Goal: Task Accomplishment & Management: Use online tool/utility

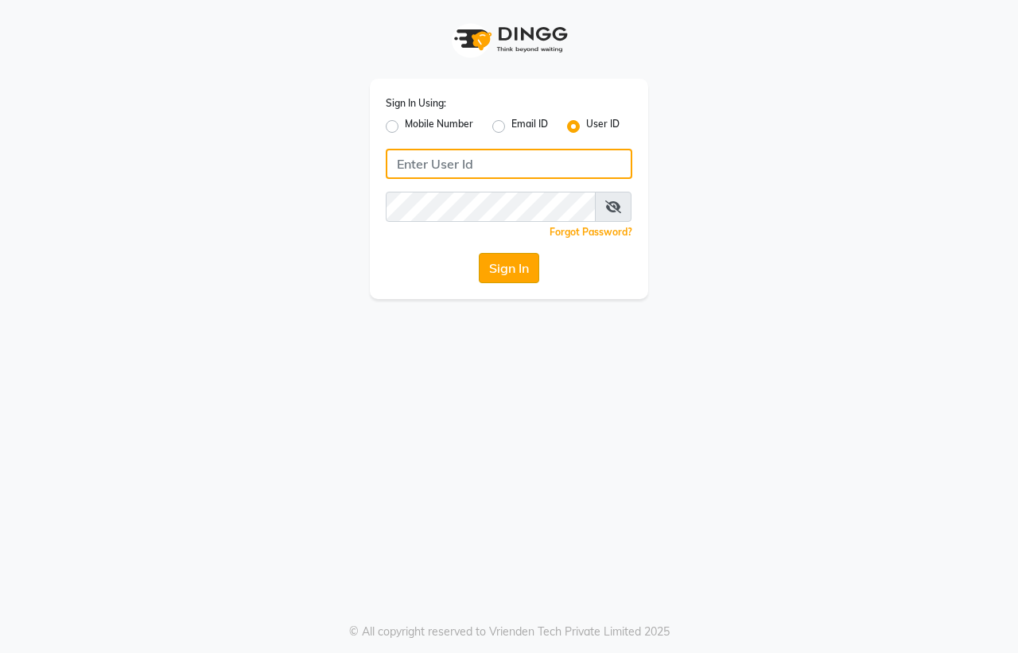
type input "colourlounge"
click at [489, 273] on button "Sign In" at bounding box center [509, 268] width 60 height 30
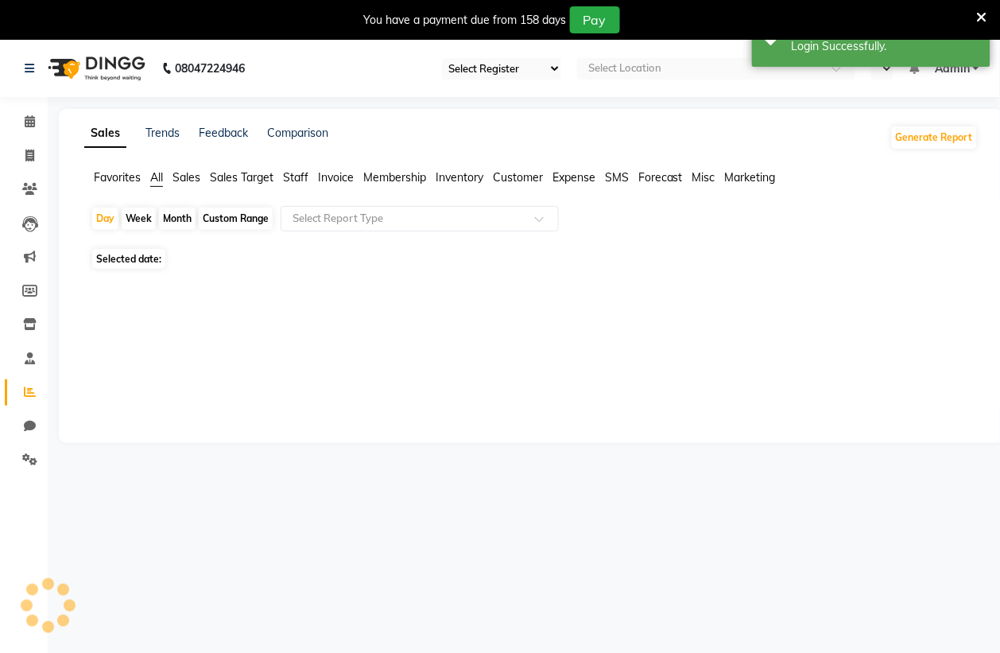
select select "75"
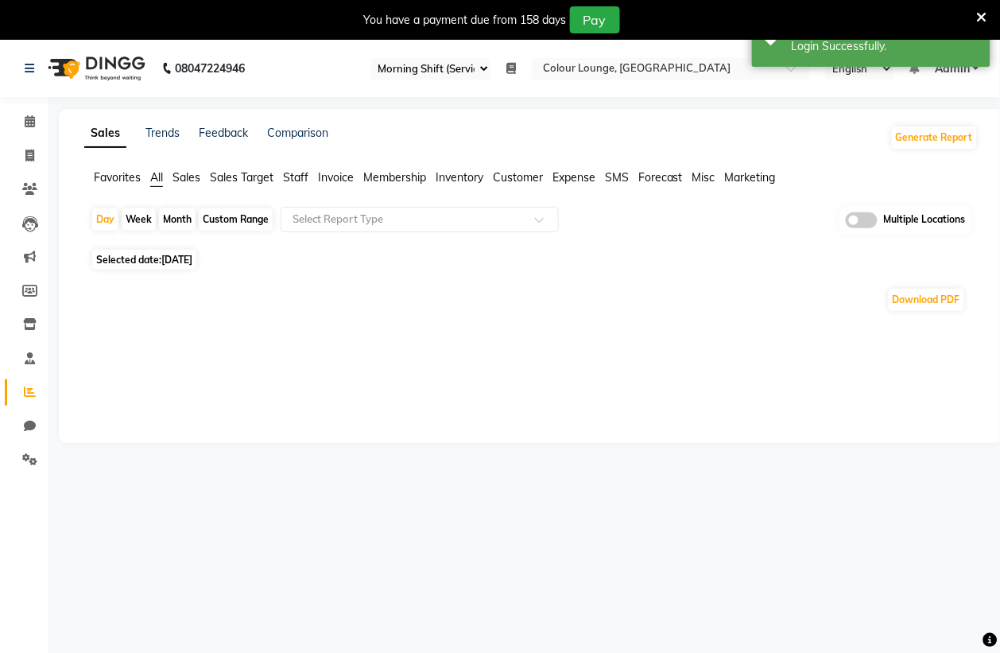
select select "en"
click at [781, 73] on div at bounding box center [671, 70] width 278 height 16
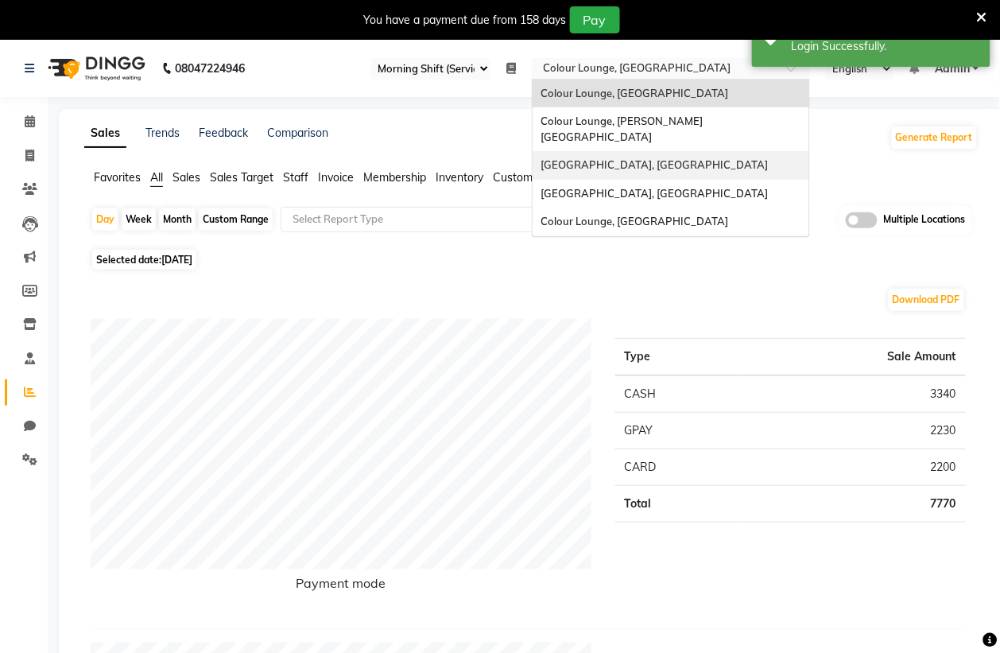
click at [665, 158] on span "[GEOGRAPHIC_DATA], [GEOGRAPHIC_DATA]" at bounding box center [654, 164] width 227 height 13
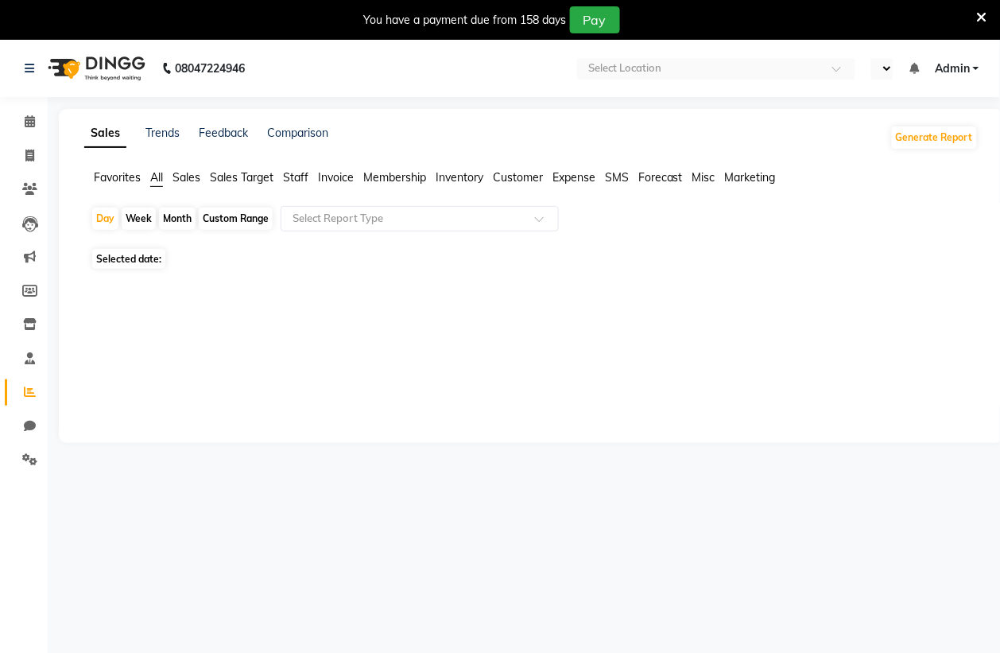
select select "en"
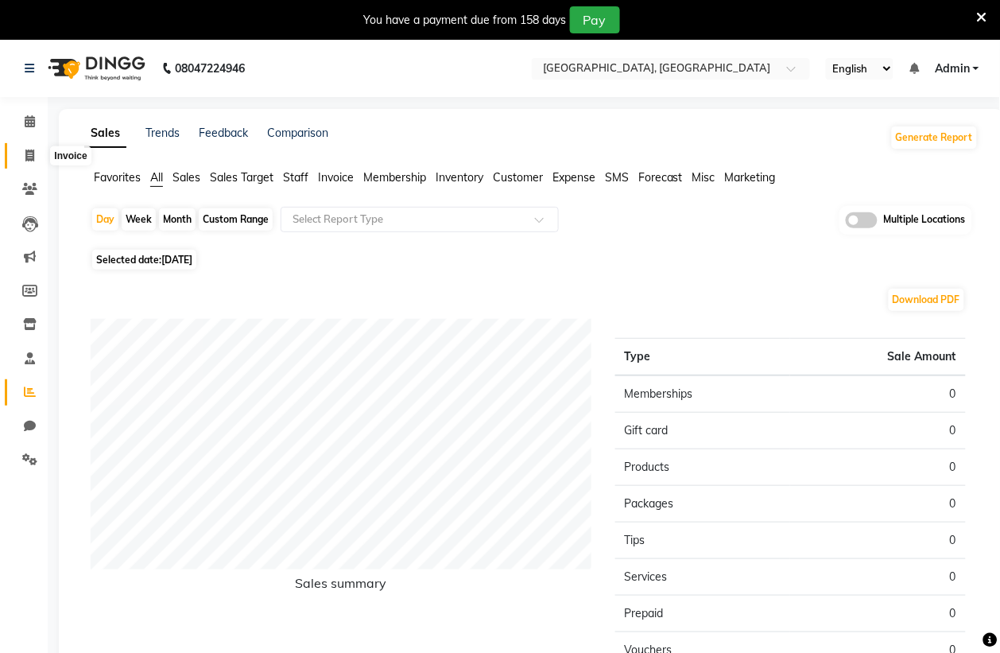
click at [36, 157] on span at bounding box center [30, 156] width 28 height 18
select select "service"
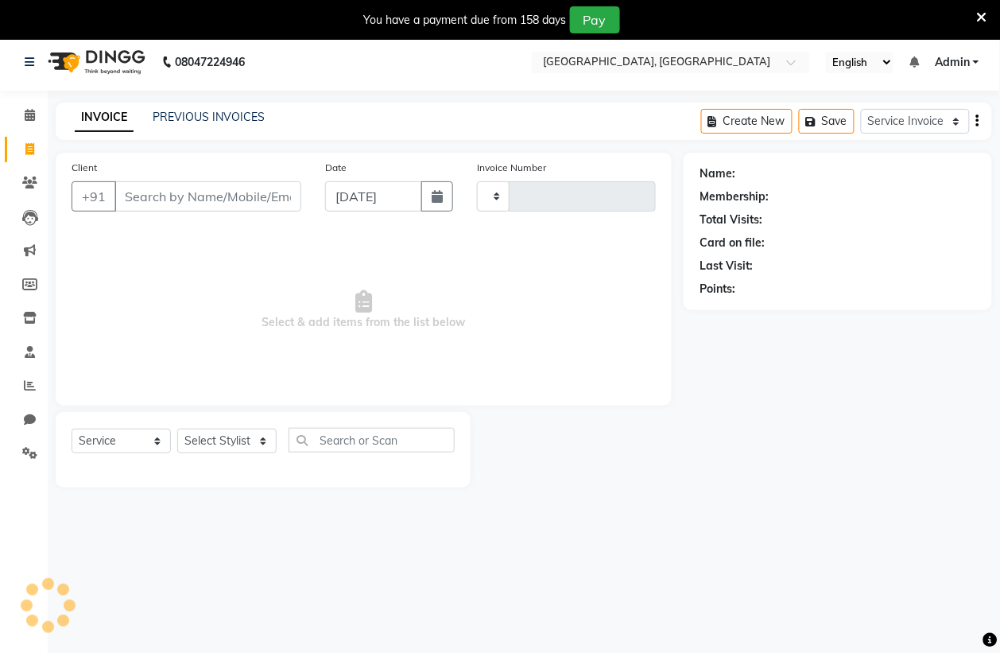
type input "0392"
select select "8033"
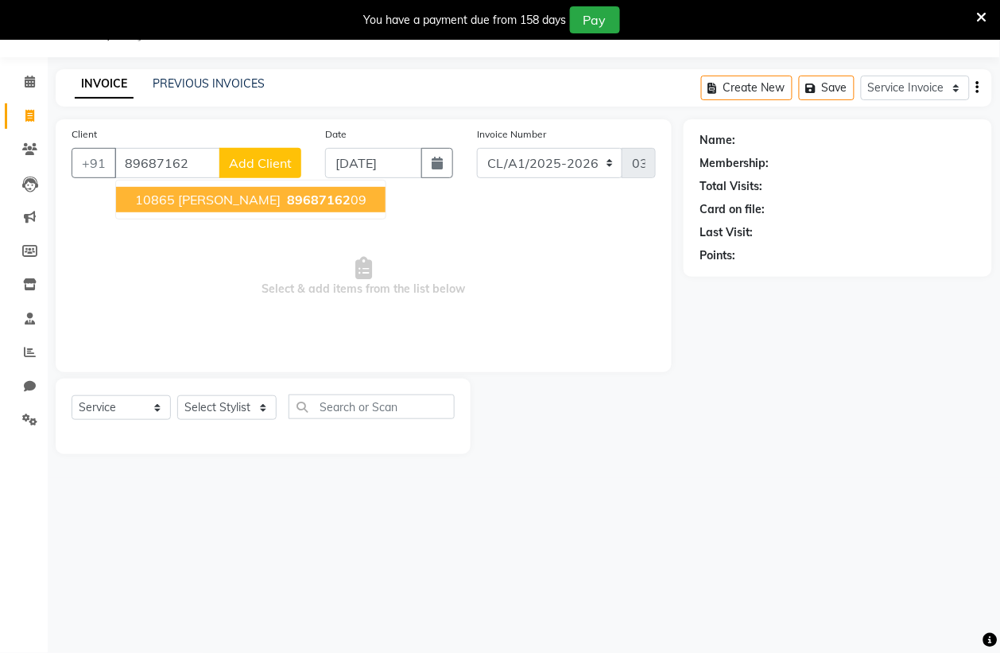
click at [185, 192] on span "10865 [PERSON_NAME]" at bounding box center [208, 200] width 146 height 16
type input "8968716209"
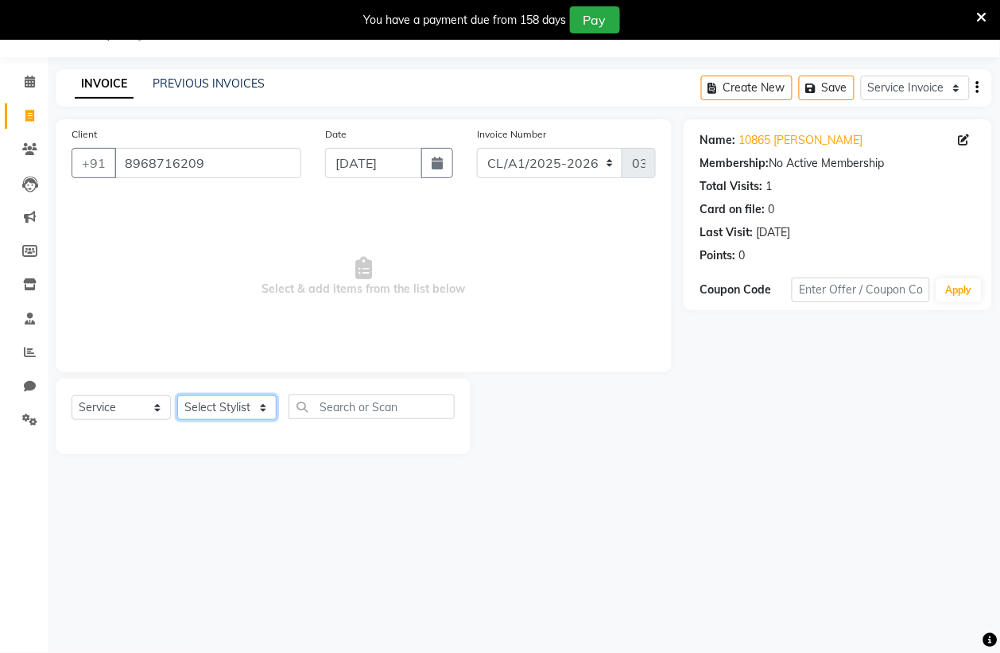
click at [245, 400] on select "Select Stylist Admin [PERSON_NAME] [PERSON_NAME] [PERSON_NAME] [PERSON_NAME] Av…" at bounding box center [226, 407] width 99 height 25
select select "71526"
click at [177, 395] on select "Select Stylist Admin [PERSON_NAME] [PERSON_NAME] [PERSON_NAME] [PERSON_NAME] Av…" at bounding box center [226, 407] width 99 height 25
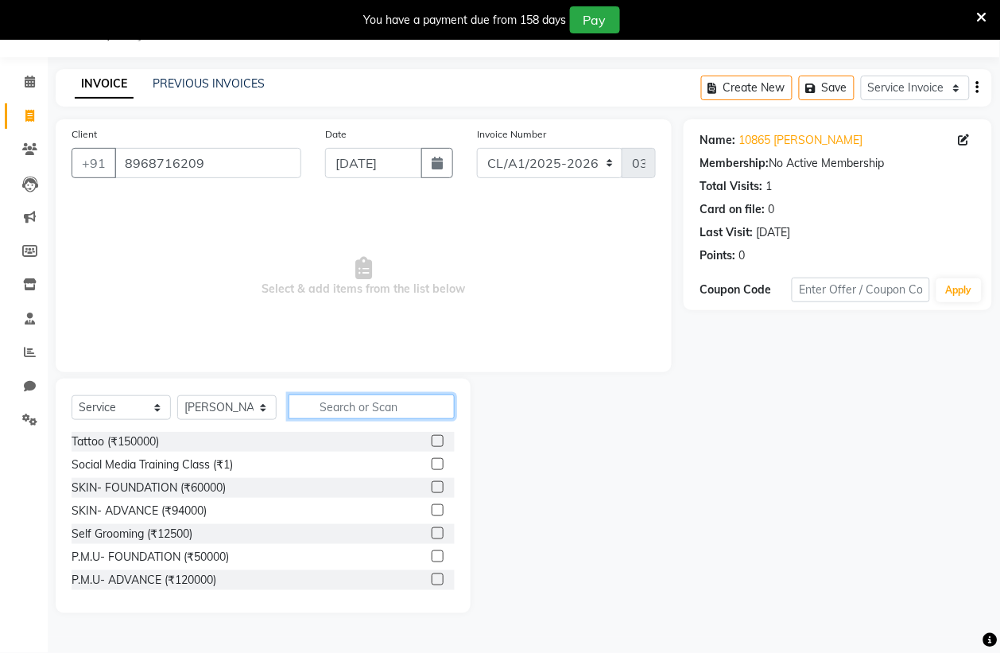
click at [375, 406] on input "text" at bounding box center [372, 406] width 166 height 25
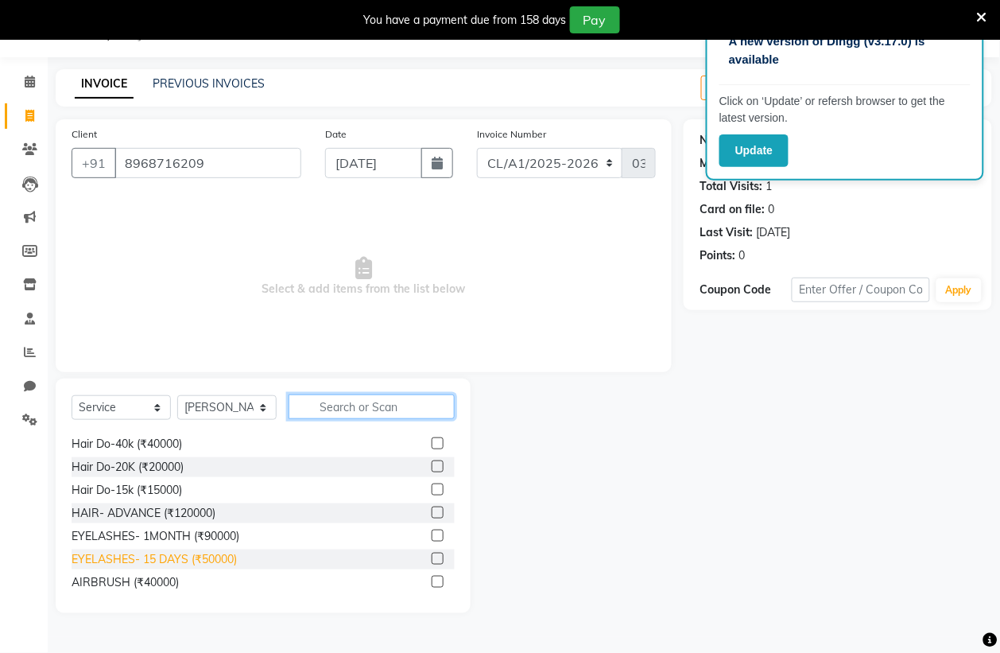
scroll to position [294, 0]
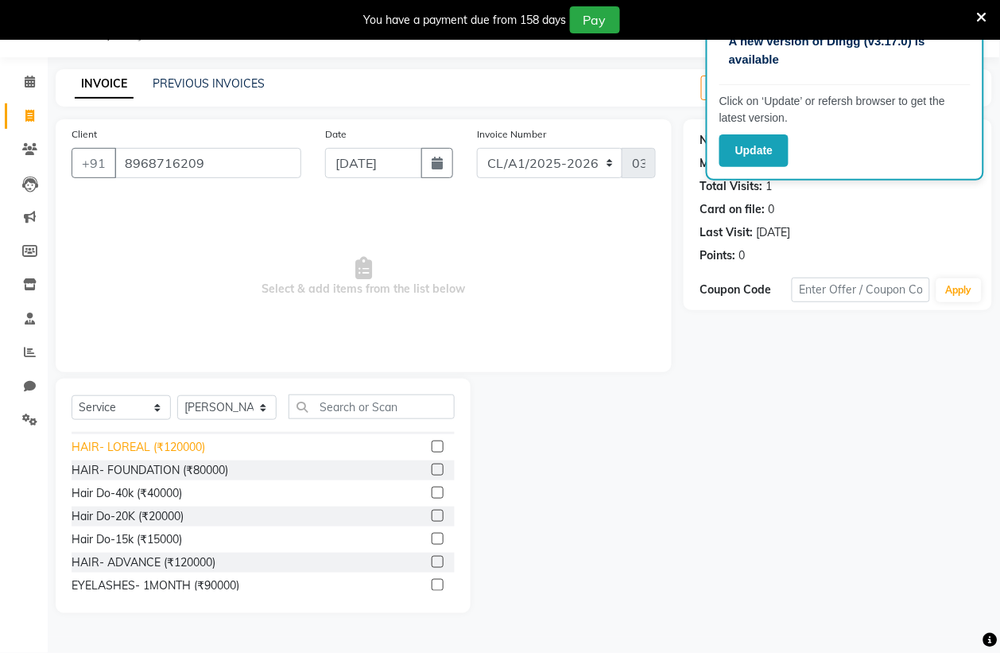
click at [187, 439] on div "HAIR- LOREAL (₹120000)" at bounding box center [139, 447] width 134 height 17
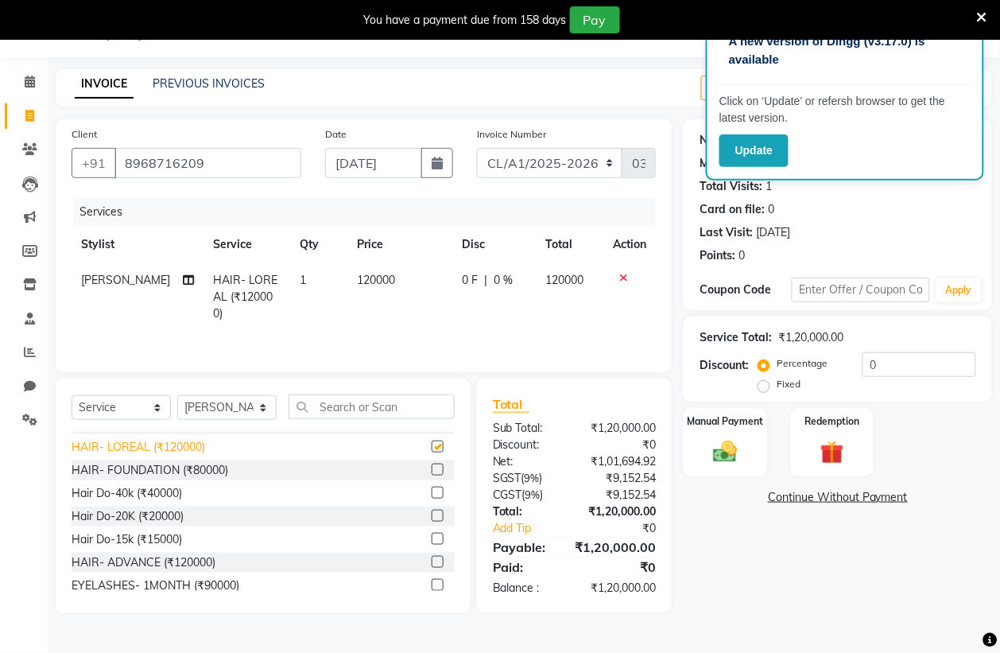
checkbox input "false"
click at [371, 290] on td "120000" at bounding box center [400, 296] width 105 height 69
select select "71526"
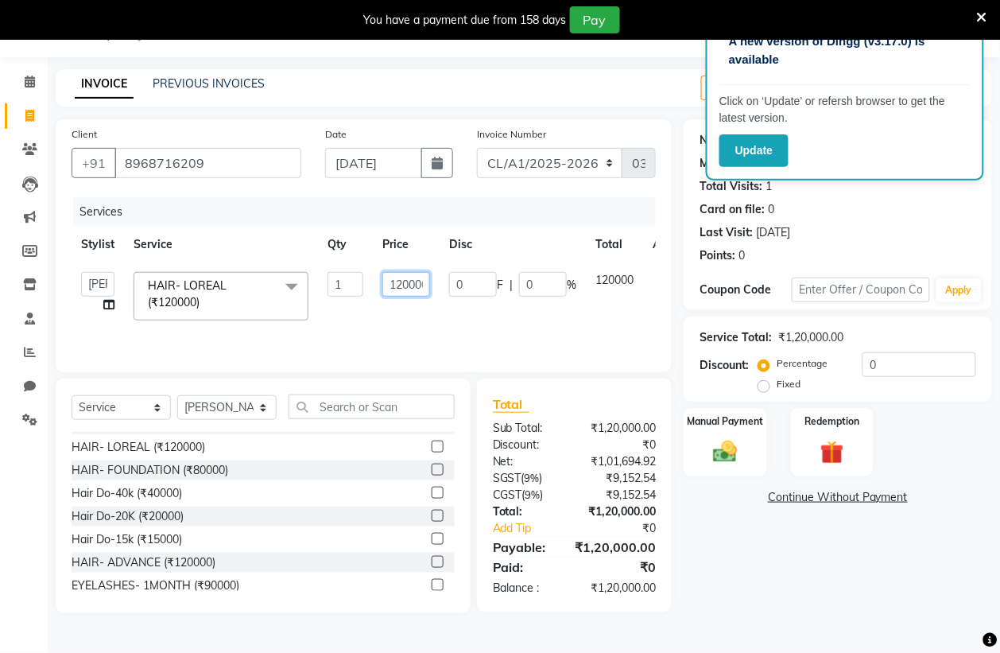
click at [394, 288] on input "120000" at bounding box center [407, 284] width 48 height 25
type input "20000"
click at [714, 446] on img at bounding box center [725, 451] width 40 height 29
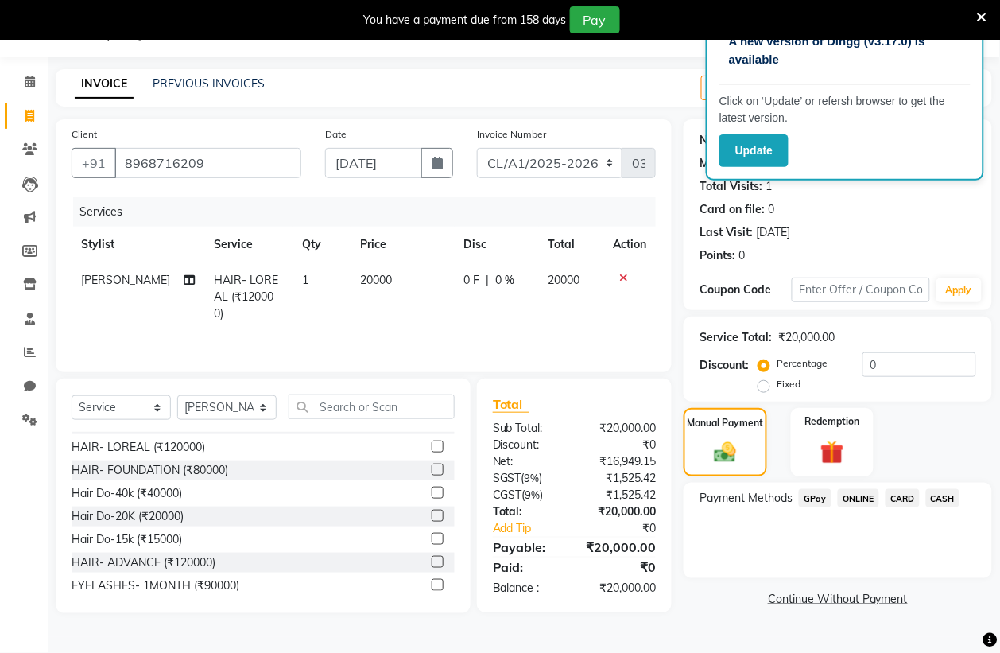
click at [945, 492] on span "CASH" at bounding box center [944, 498] width 34 height 18
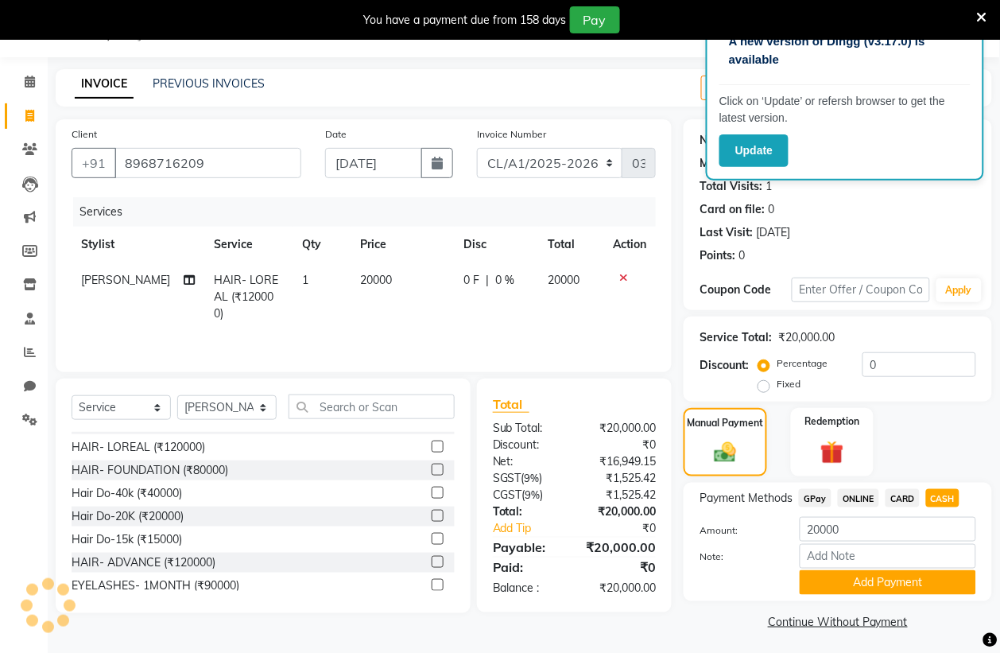
scroll to position [44, 0]
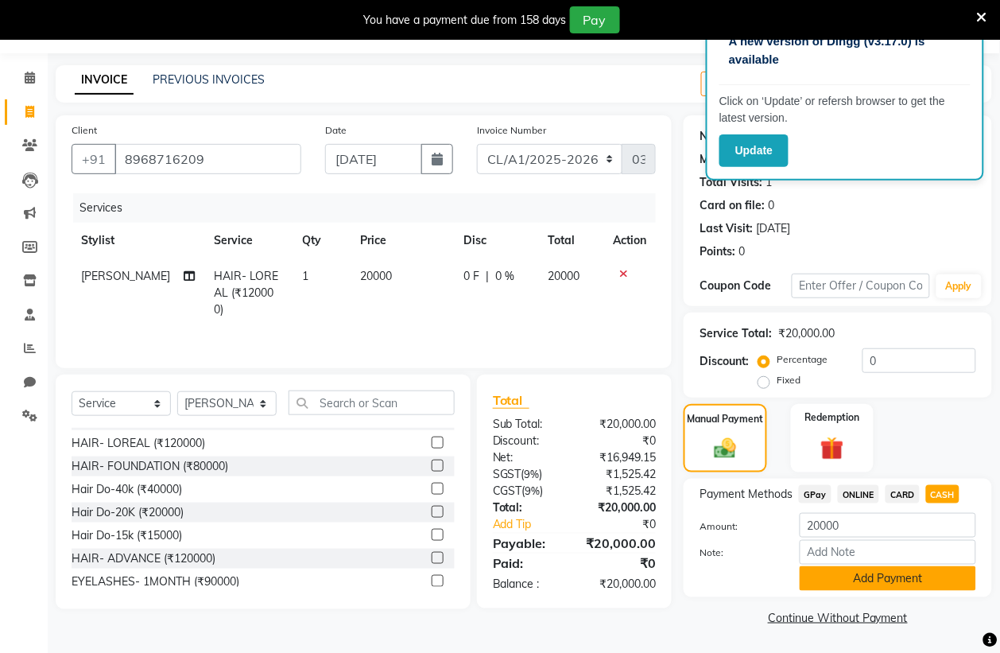
click at [856, 573] on button "Add Payment" at bounding box center [888, 578] width 177 height 25
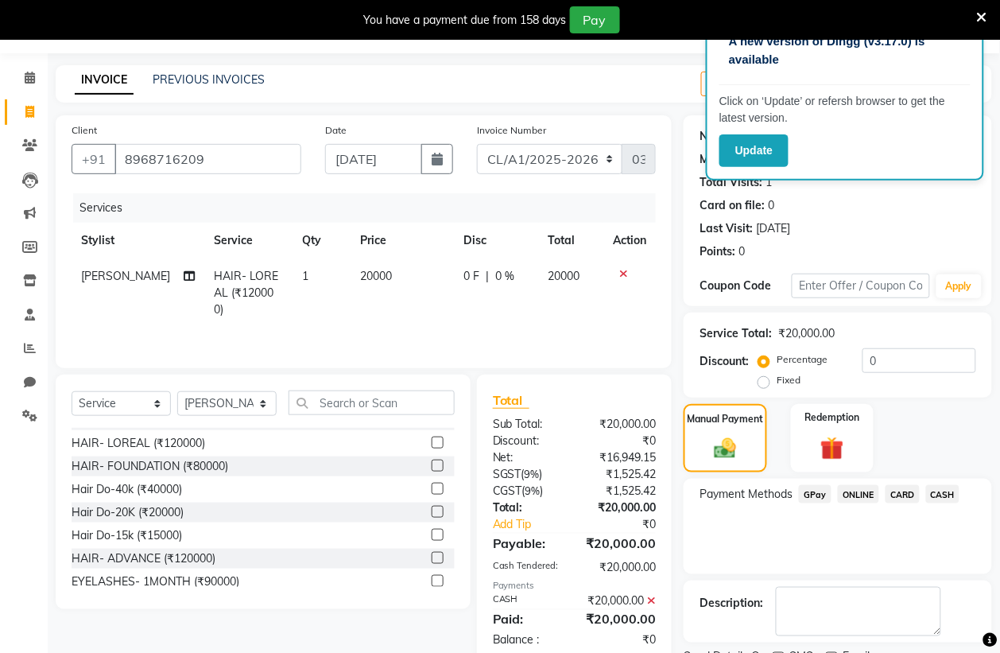
scroll to position [112, 0]
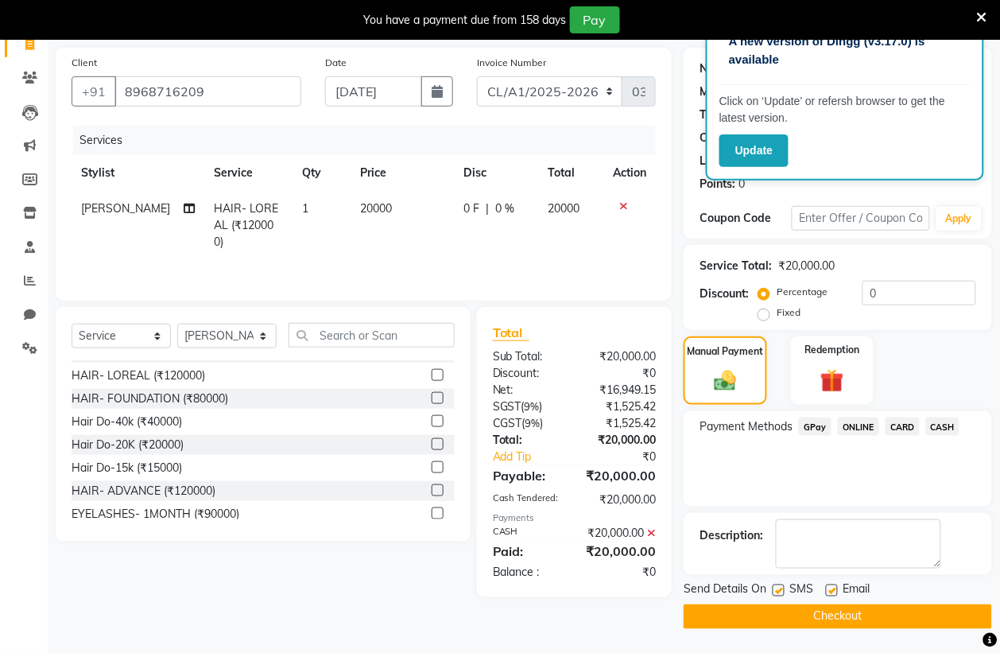
click at [780, 613] on button "Checkout" at bounding box center [838, 616] width 309 height 25
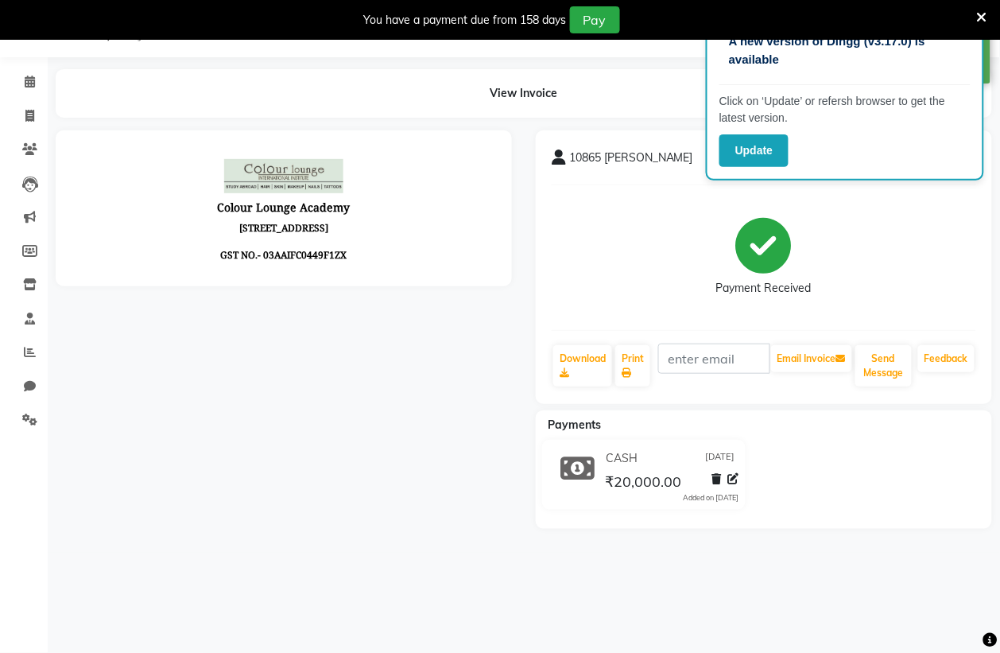
scroll to position [97, 0]
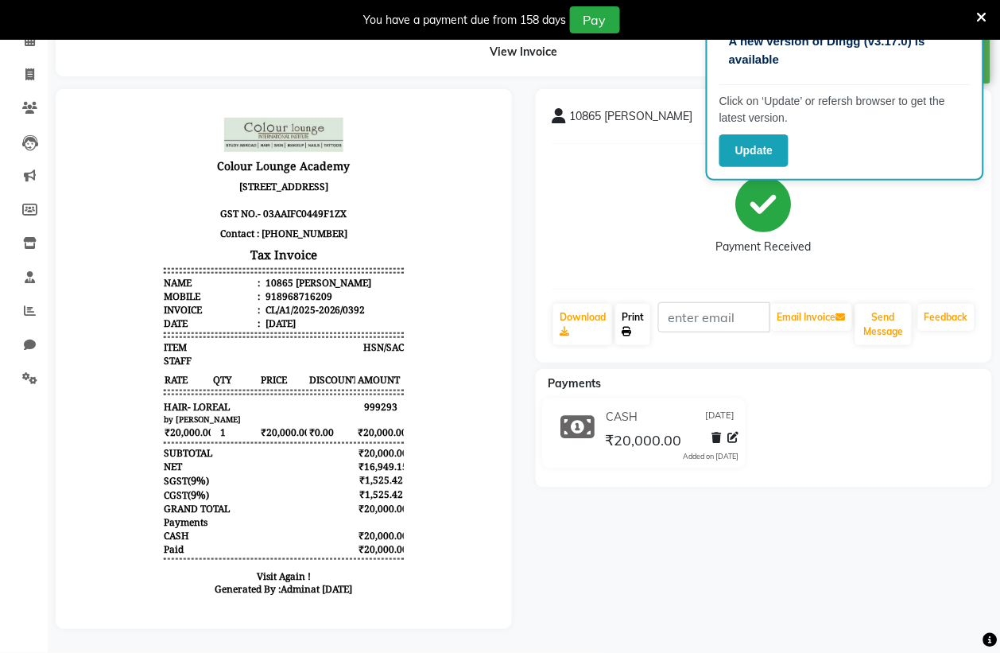
click at [625, 304] on link "Print" at bounding box center [633, 324] width 35 height 41
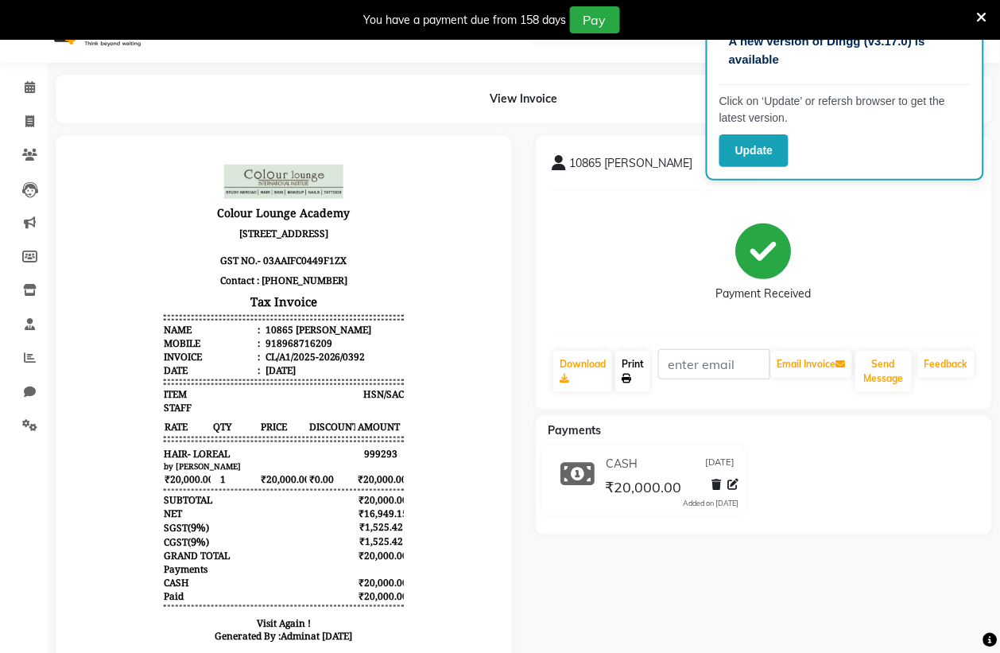
scroll to position [0, 0]
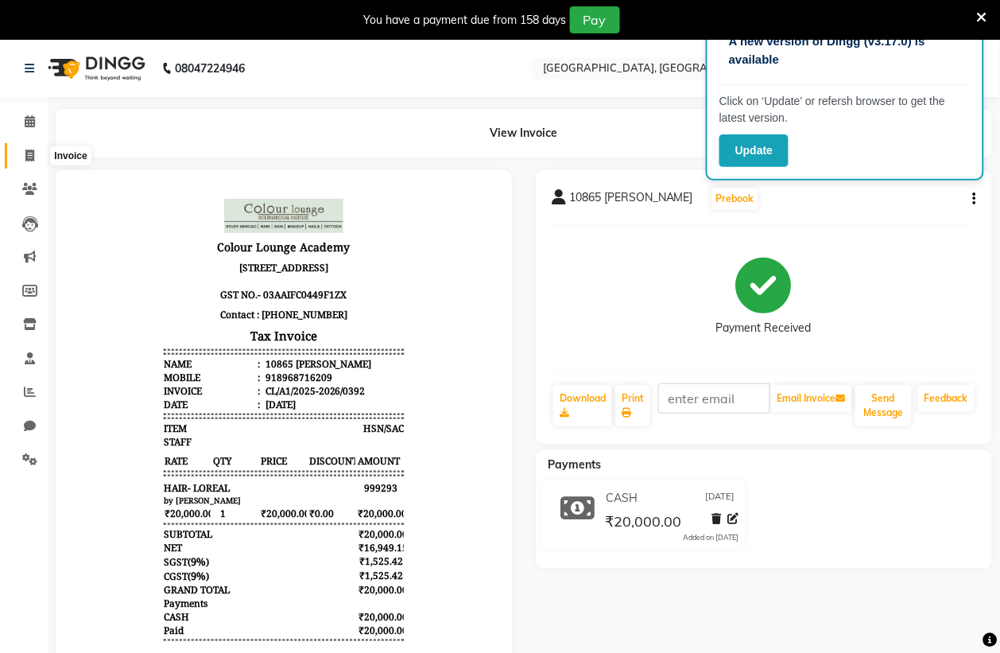
click at [36, 160] on span at bounding box center [30, 156] width 28 height 18
select select "service"
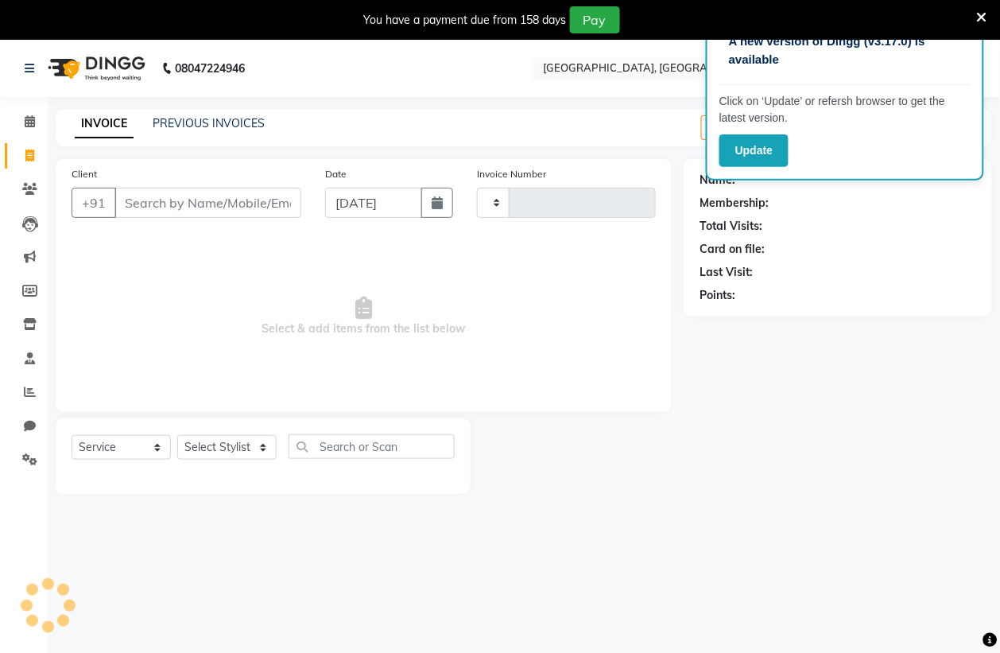
scroll to position [40, 0]
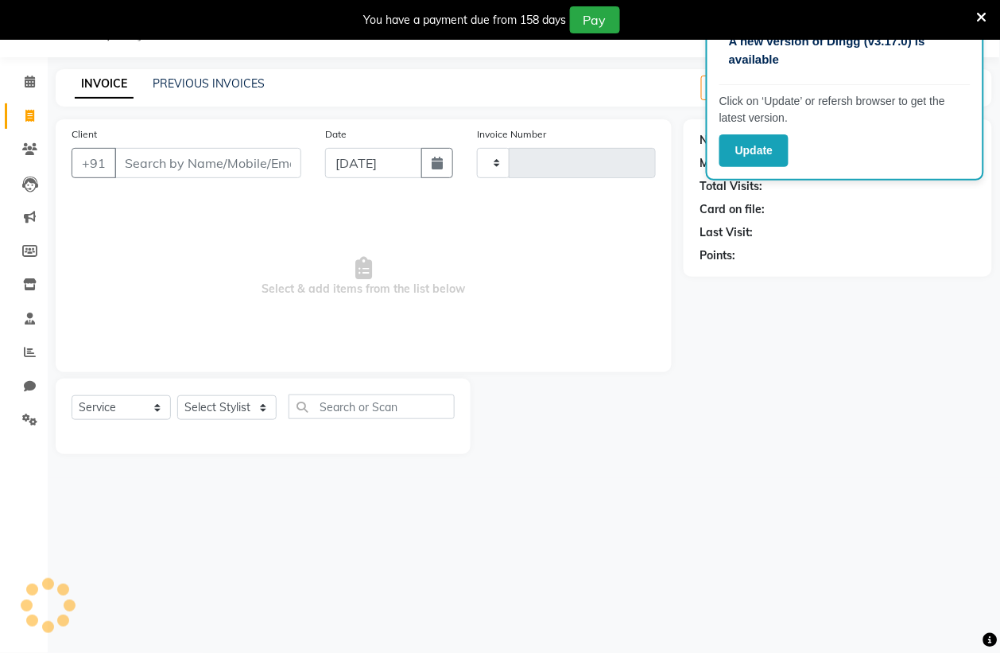
click at [196, 95] on div "INVOICE PREVIOUS INVOICES Create New Save Service Invoice Product Invoice" at bounding box center [524, 87] width 937 height 37
type input "0393"
select select "8033"
click at [199, 88] on link "PREVIOUS INVOICES" at bounding box center [209, 83] width 112 height 14
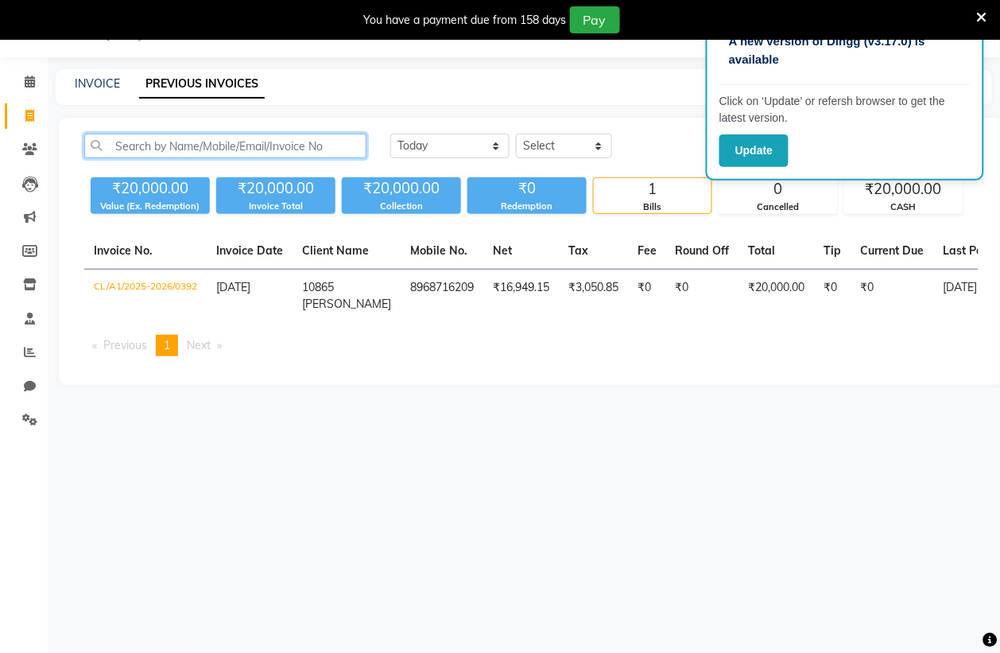
click at [305, 147] on input "text" at bounding box center [225, 146] width 282 height 25
